Goal: Task Accomplishment & Management: Manage account settings

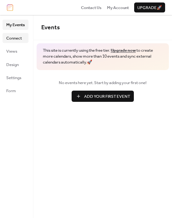
click at [13, 39] on span "Connect" at bounding box center [14, 38] width 16 height 6
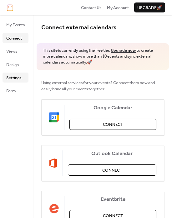
click at [16, 77] on span "Settings" at bounding box center [13, 78] width 15 height 6
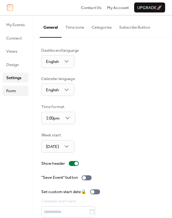
click at [14, 94] on span "Form" at bounding box center [11, 91] width 10 height 6
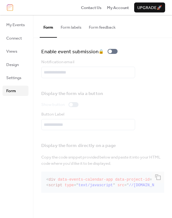
click at [61, 28] on button "Form labels" at bounding box center [71, 26] width 28 height 22
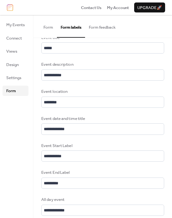
click at [51, 29] on button "Form" at bounding box center [48, 26] width 17 height 22
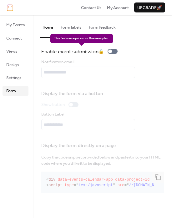
click at [113, 52] on div "Enable event submission 🔒" at bounding box center [80, 51] width 79 height 8
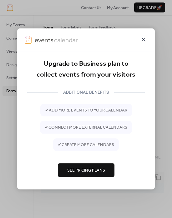
click at [144, 41] on icon at bounding box center [142, 39] width 7 height 7
